Goal: Task Accomplishment & Management: Manage account settings

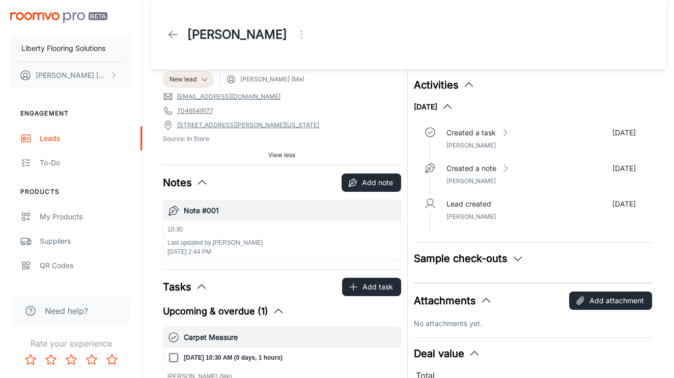
scroll to position [6, 0]
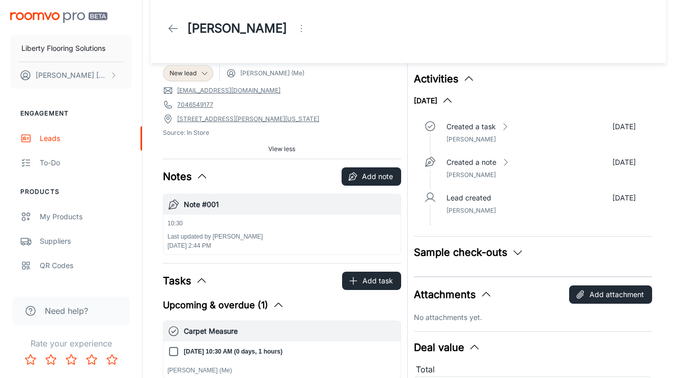
click at [344, 42] on div "[PERSON_NAME]" at bounding box center [408, 28] width 490 height 28
click at [46, 17] on img "scrollable content" at bounding box center [58, 17] width 97 height 11
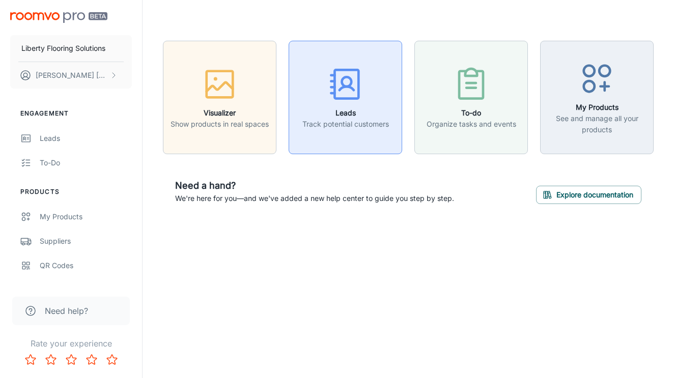
click at [337, 87] on icon "button" at bounding box center [345, 84] width 38 height 38
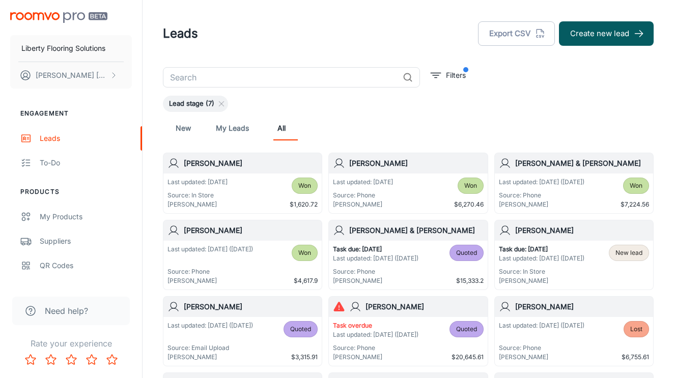
click at [289, 82] on input "text" at bounding box center [281, 77] width 236 height 20
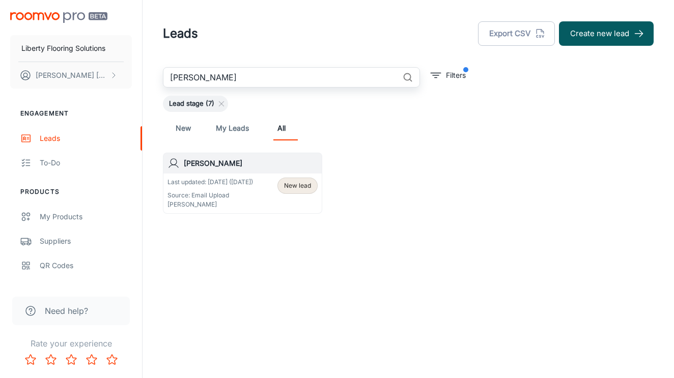
type input "[PERSON_NAME]"
click at [214, 168] on h6 "[PERSON_NAME]" at bounding box center [251, 163] width 134 height 11
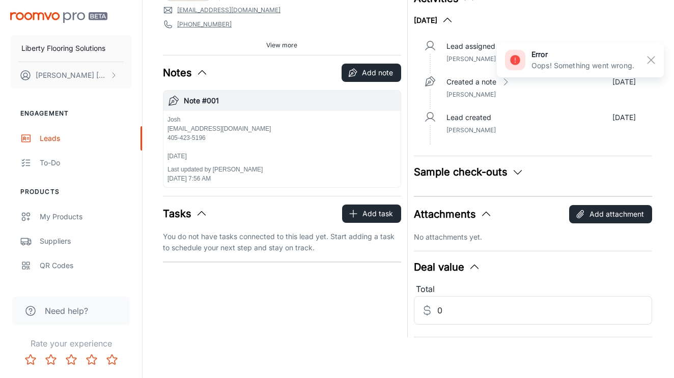
scroll to position [68, 0]
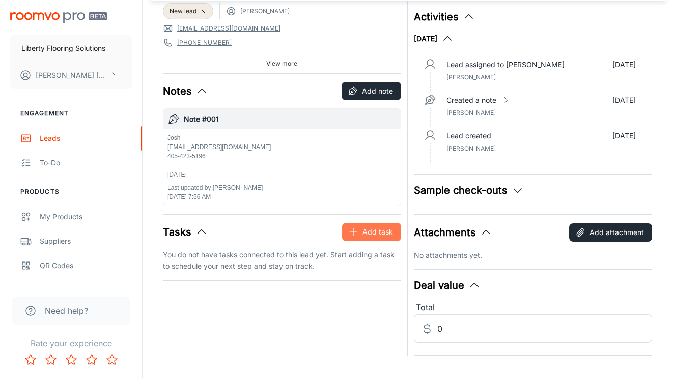
click at [363, 226] on button "Add task" at bounding box center [371, 232] width 59 height 18
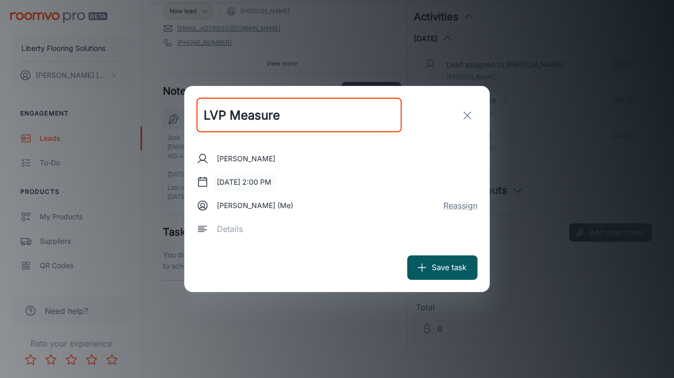
type input "LVP Measure"
click at [268, 184] on button "[DATE] 2:00 PM" at bounding box center [244, 182] width 63 height 18
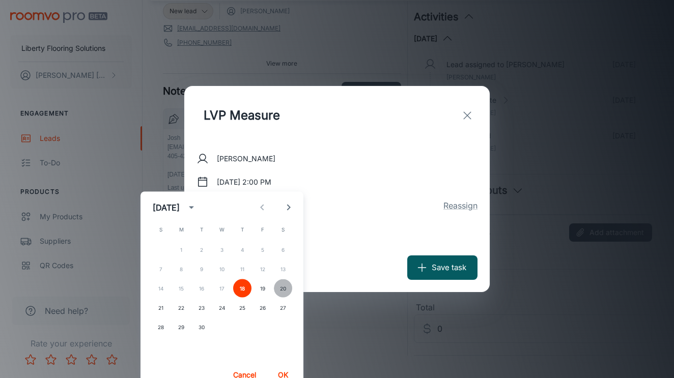
click at [280, 289] on button "20" at bounding box center [283, 288] width 18 height 18
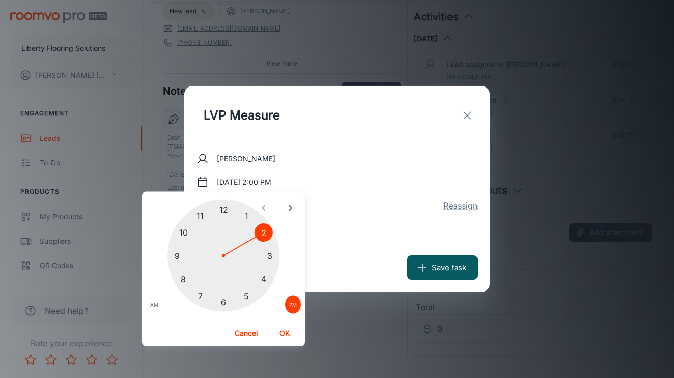
click at [181, 250] on div at bounding box center [223, 256] width 112 height 112
click at [225, 307] on div at bounding box center [223, 256] width 112 height 112
click at [287, 336] on button "OK" at bounding box center [284, 333] width 33 height 18
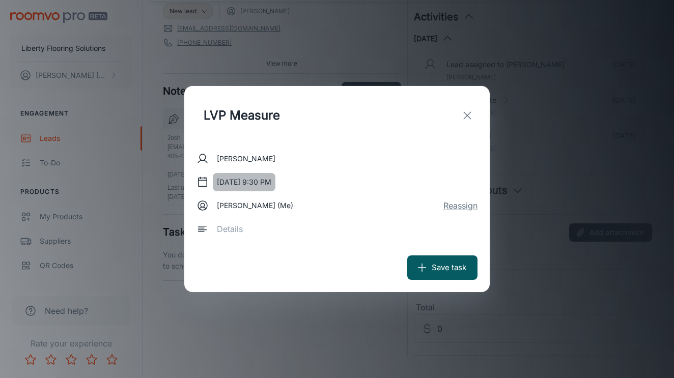
click at [274, 184] on button "[DATE] 9:30 PM" at bounding box center [244, 182] width 63 height 18
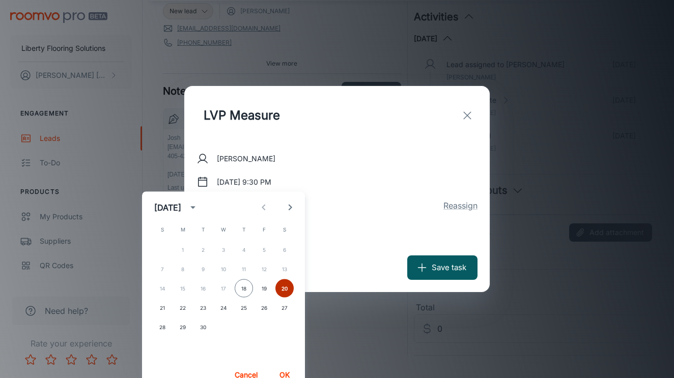
click at [286, 287] on button "20" at bounding box center [284, 288] width 18 height 18
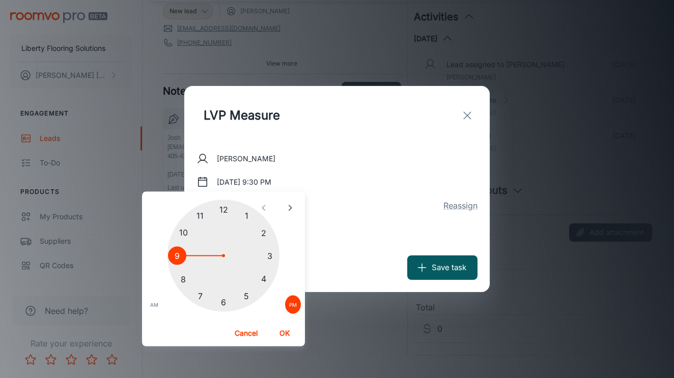
click at [154, 305] on span "AM" at bounding box center [154, 305] width 8 height 10
click at [291, 339] on button "OK" at bounding box center [285, 333] width 33 height 18
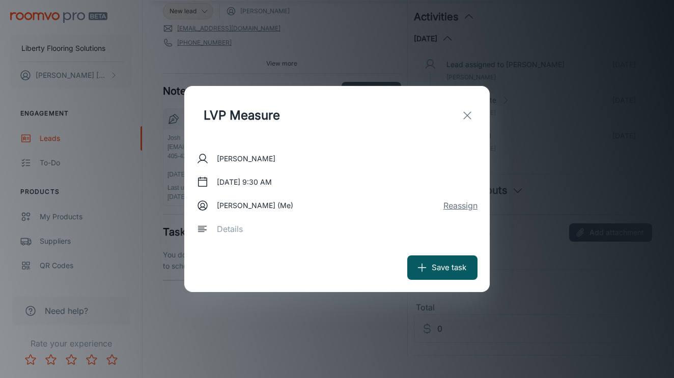
click at [477, 203] on button "Reassign" at bounding box center [460, 205] width 34 height 12
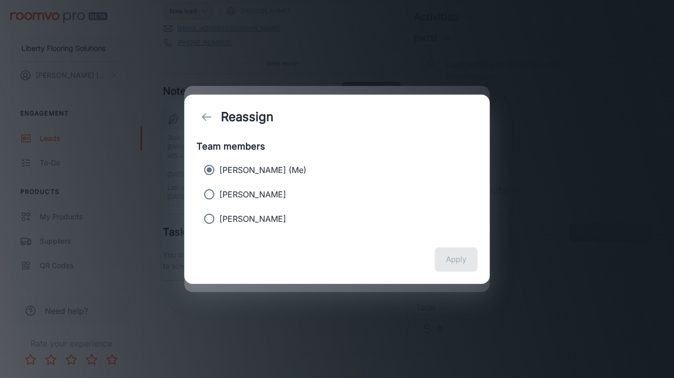
click at [271, 193] on p "[PERSON_NAME]" at bounding box center [252, 194] width 67 height 12
click at [219, 193] on input "[PERSON_NAME]" at bounding box center [209, 194] width 20 height 20
radio input "true"
radio input "false"
click at [449, 244] on div "Apply" at bounding box center [336, 259] width 305 height 49
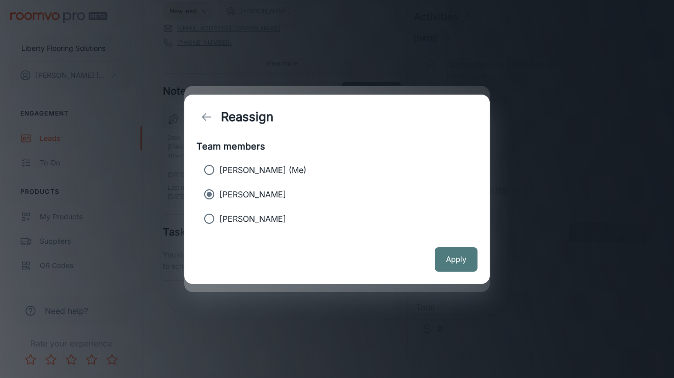
click at [449, 247] on button "Apply" at bounding box center [455, 259] width 43 height 24
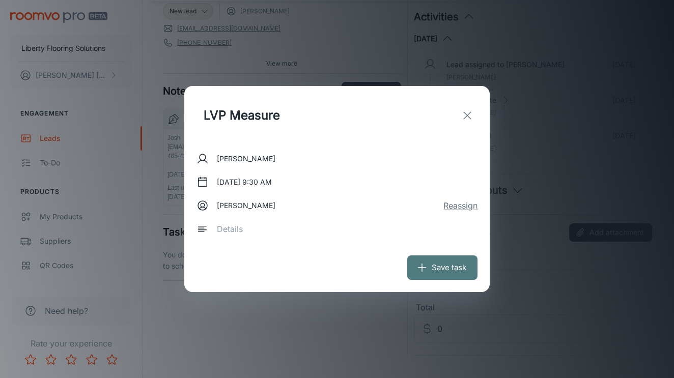
click at [446, 264] on button "Save task" at bounding box center [442, 267] width 70 height 24
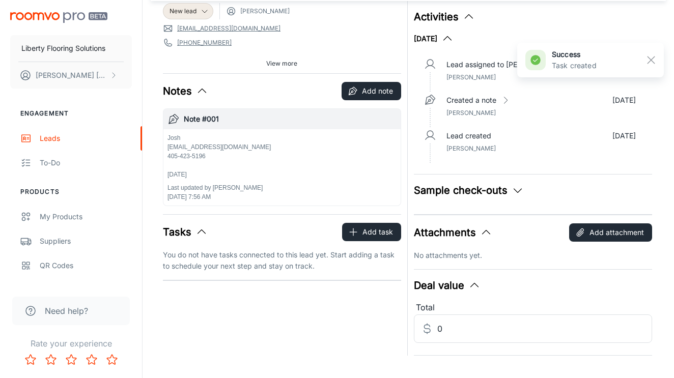
scroll to position [0, 0]
